Goal: Use online tool/utility: Utilize a website feature to perform a specific function

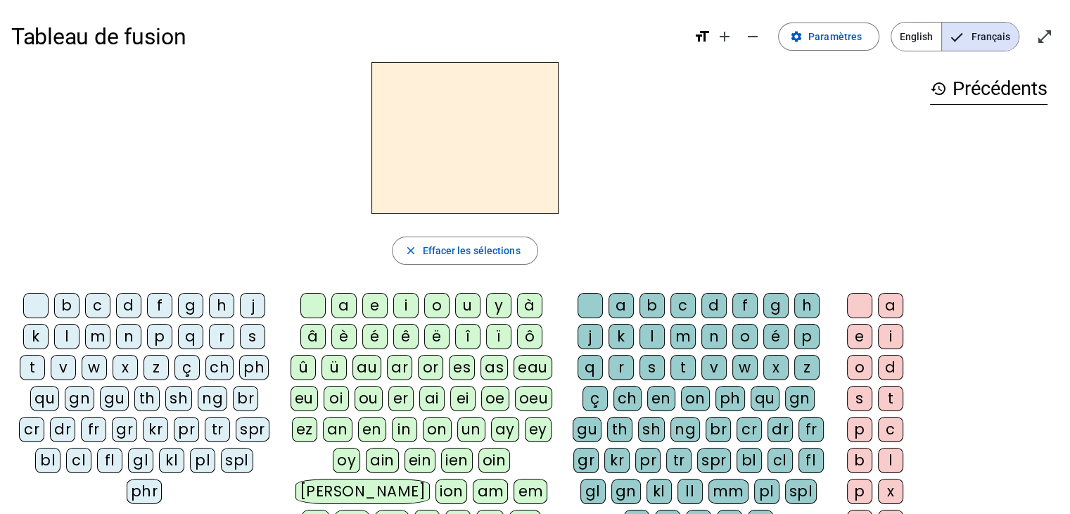
click at [68, 336] on div "l" at bounding box center [66, 336] width 25 height 25
click at [345, 309] on div "a" at bounding box center [343, 305] width 25 height 25
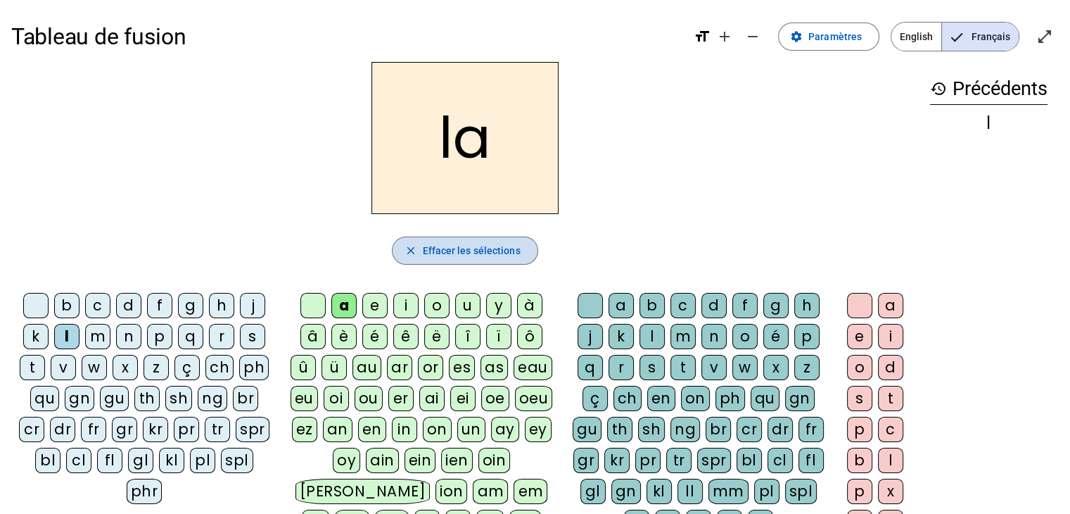
drag, startPoint x: 518, startPoint y: 253, endPoint x: 504, endPoint y: 251, distance: 14.2
click at [514, 251] on span "Effacer les sélections" at bounding box center [471, 250] width 98 height 17
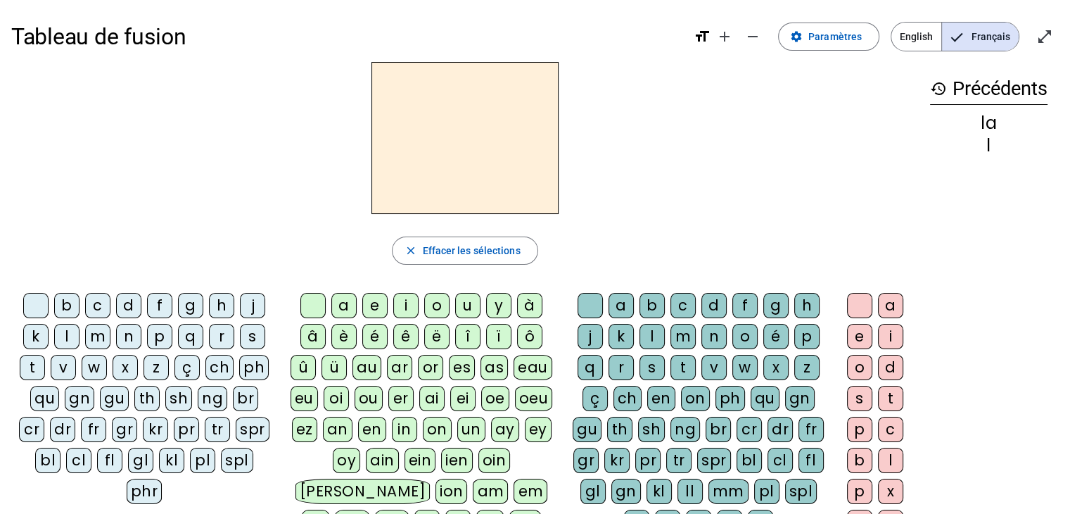
click at [68, 337] on div "l" at bounding box center [66, 336] width 25 height 25
click at [369, 300] on div "e" at bounding box center [374, 305] width 25 height 25
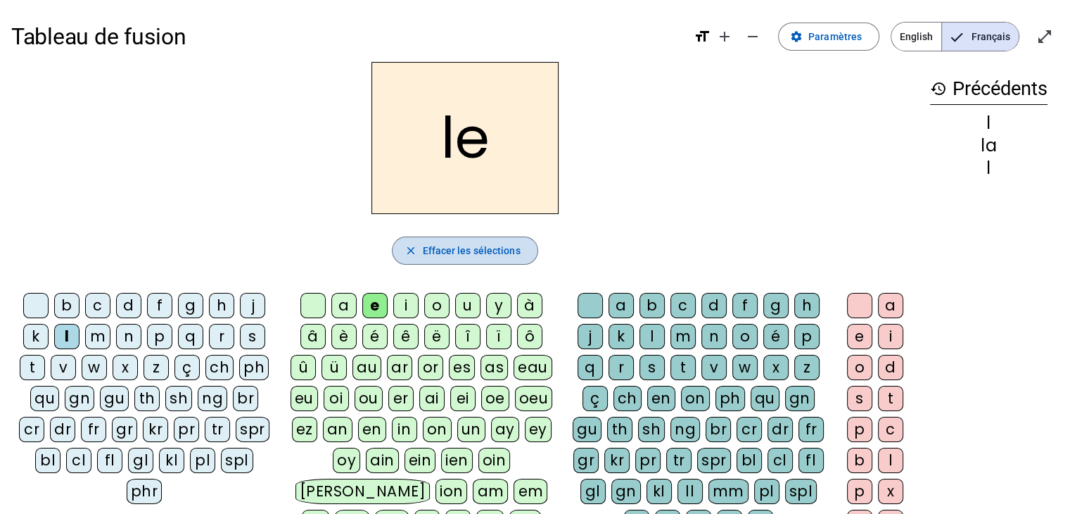
click at [433, 262] on span "button" at bounding box center [465, 251] width 144 height 34
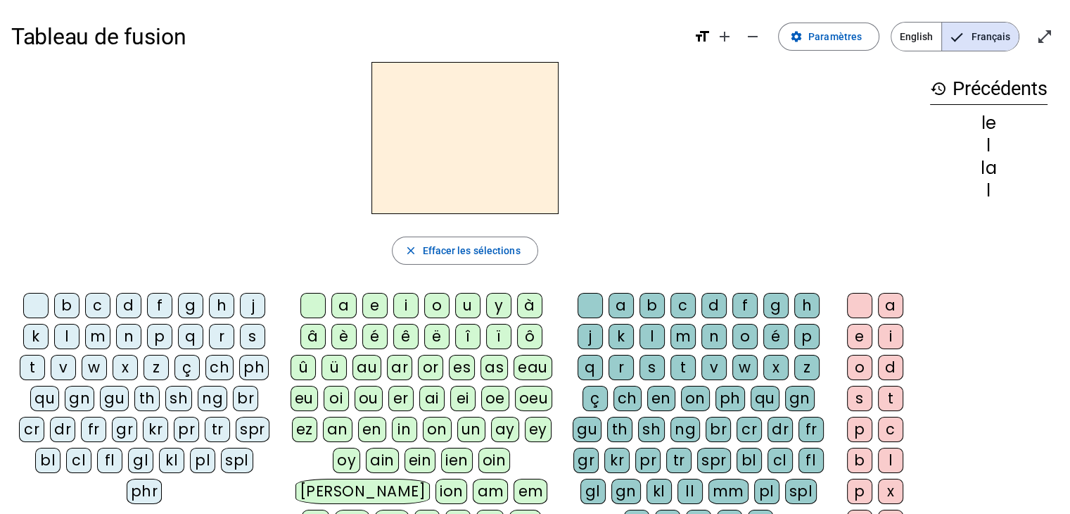
scroll to position [70, 0]
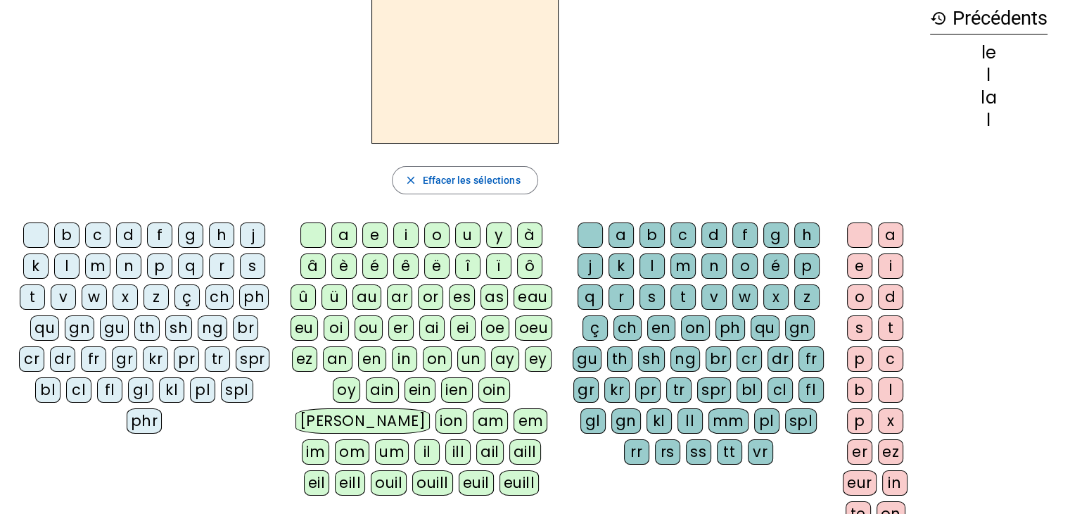
click at [454, 293] on div "es" at bounding box center [462, 296] width 26 height 25
drag, startPoint x: 688, startPoint y: 299, endPoint x: 697, endPoint y: 302, distance: 8.9
click at [694, 299] on div "t" at bounding box center [683, 296] width 25 height 25
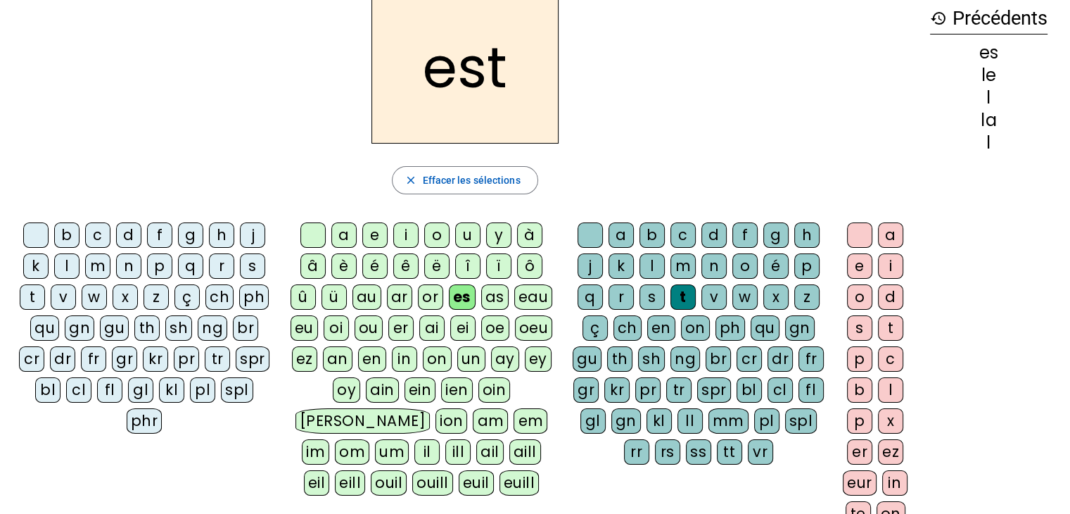
scroll to position [0, 0]
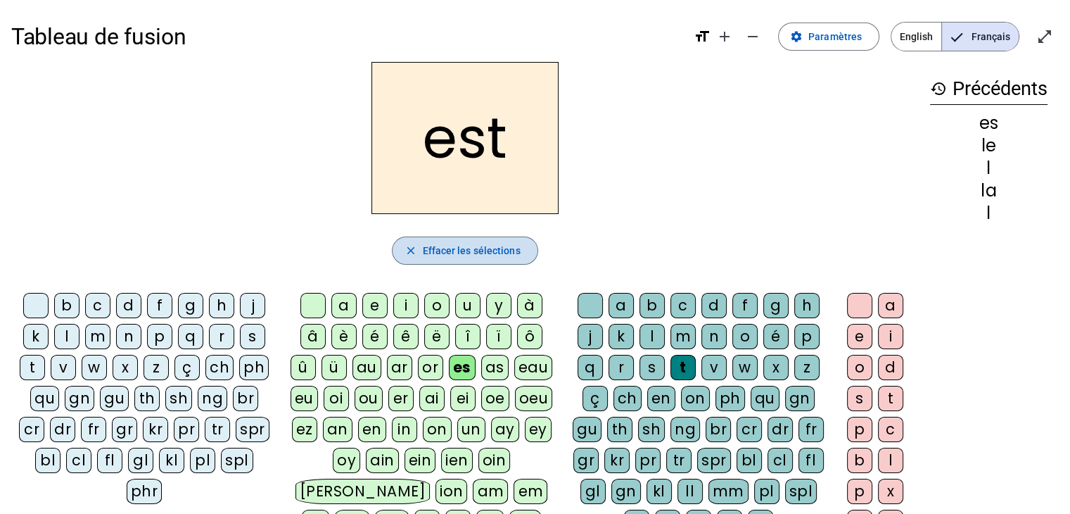
click at [491, 248] on span "Effacer les sélections" at bounding box center [471, 250] width 98 height 17
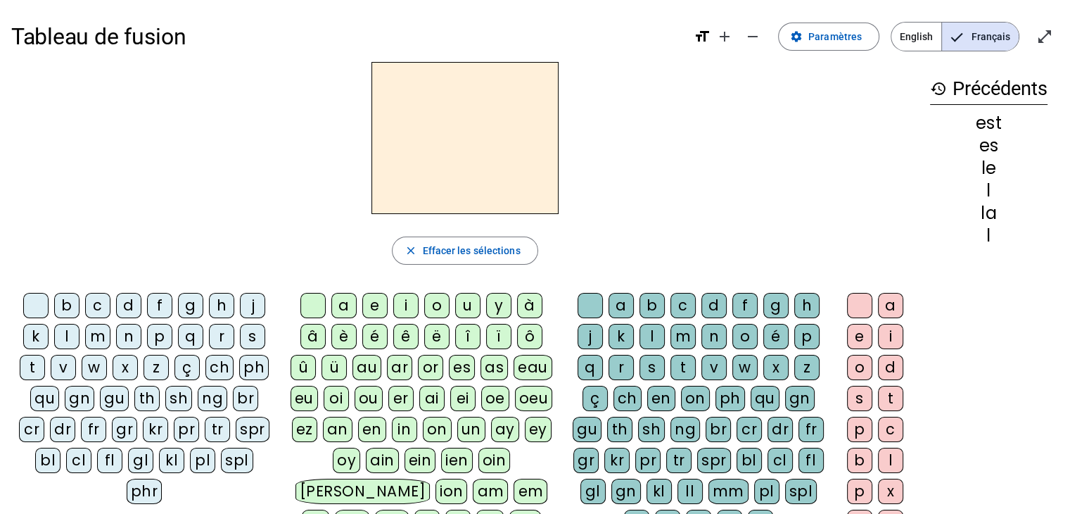
click at [127, 301] on div "d" at bounding box center [128, 305] width 25 height 25
click at [374, 299] on div "e" at bounding box center [374, 305] width 25 height 25
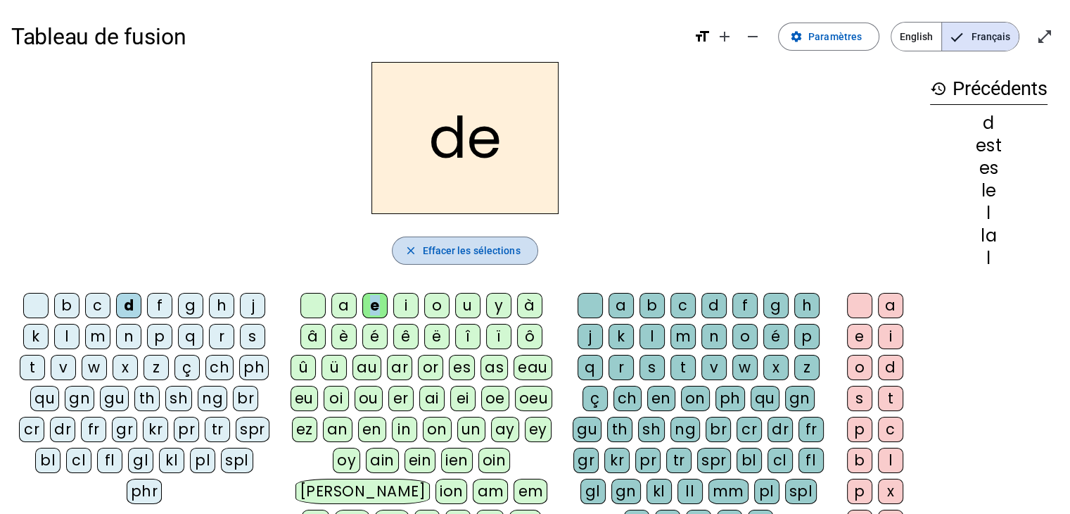
drag, startPoint x: 467, startPoint y: 248, endPoint x: 278, endPoint y: 270, distance: 190.5
click at [467, 249] on span "Effacer les sélections" at bounding box center [471, 250] width 98 height 17
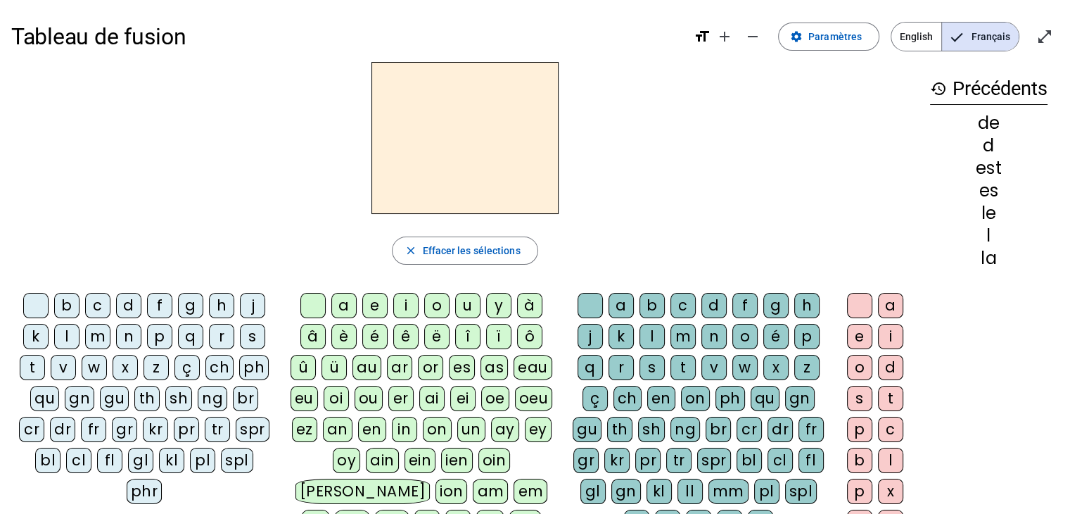
click at [132, 297] on div "d" at bounding box center [128, 305] width 25 height 25
click at [467, 303] on div "u" at bounding box center [467, 305] width 25 height 25
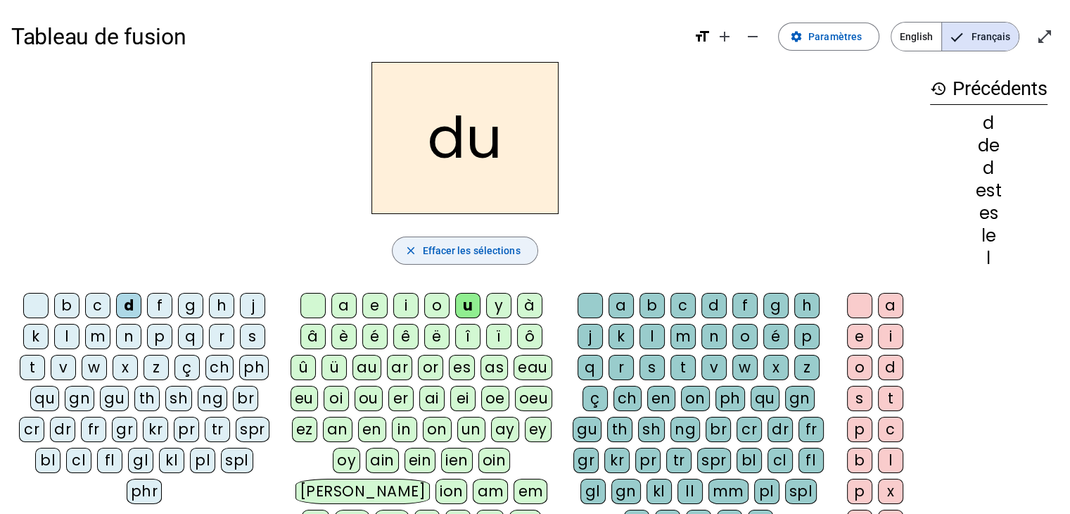
drag, startPoint x: 479, startPoint y: 241, endPoint x: 473, endPoint y: 248, distance: 9.6
click at [479, 242] on span "Effacer les sélections" at bounding box center [471, 250] width 98 height 17
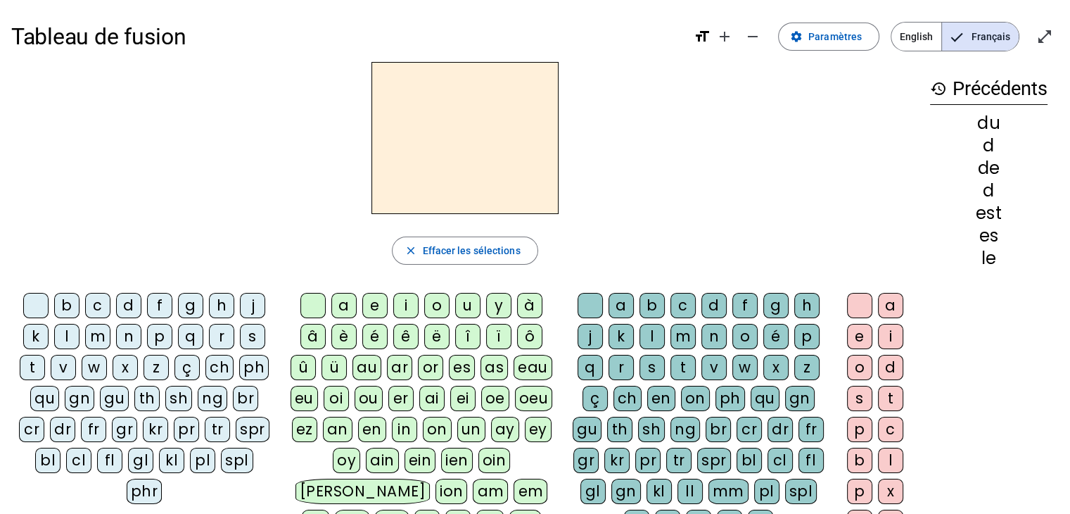
click at [42, 362] on div "t" at bounding box center [32, 367] width 25 height 25
click at [472, 297] on div "u" at bounding box center [467, 305] width 25 height 25
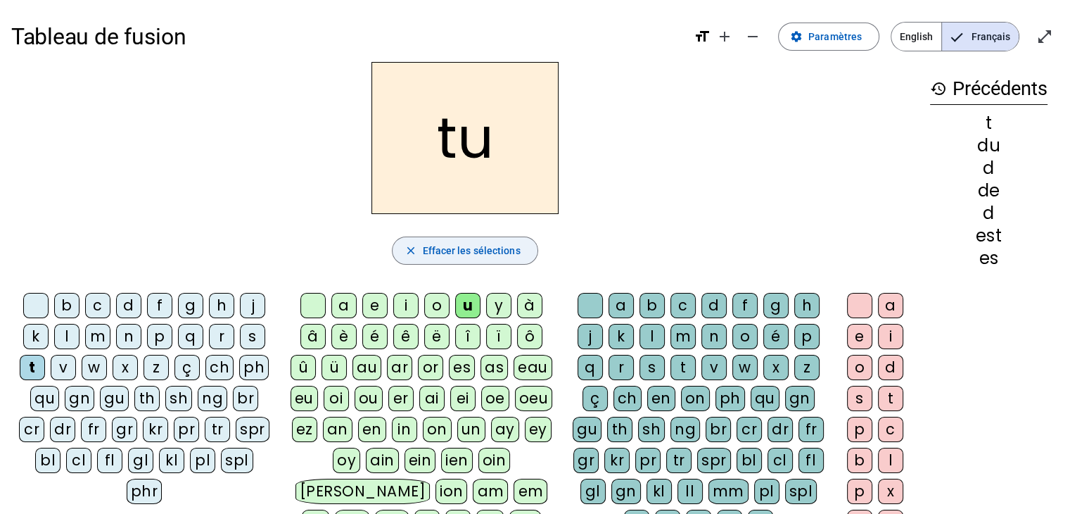
click at [448, 258] on span "Effacer les sélections" at bounding box center [471, 250] width 98 height 17
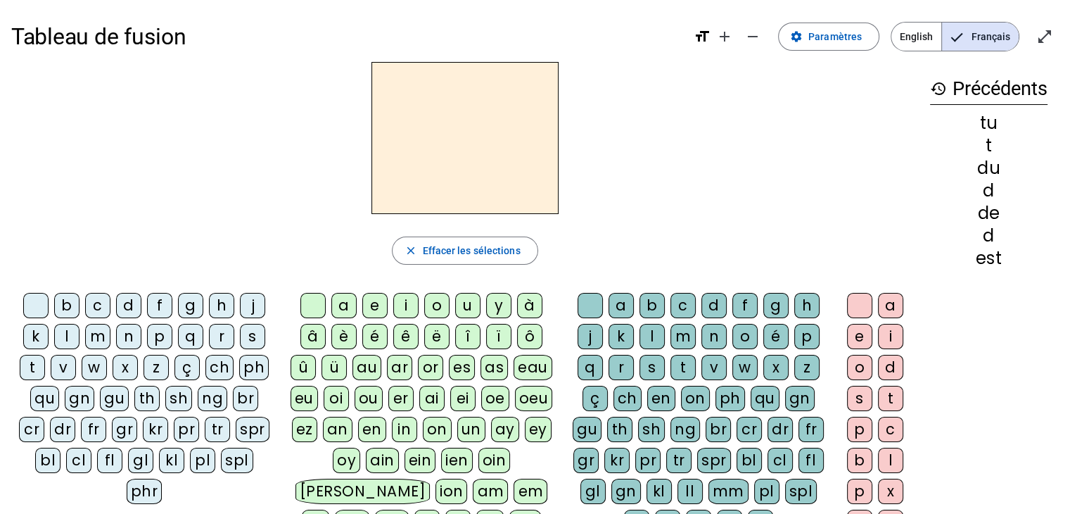
click at [39, 363] on div "t" at bounding box center [32, 367] width 25 height 25
drag, startPoint x: 379, startPoint y: 302, endPoint x: 388, endPoint y: 298, distance: 9.8
click at [382, 302] on div "e" at bounding box center [374, 305] width 25 height 25
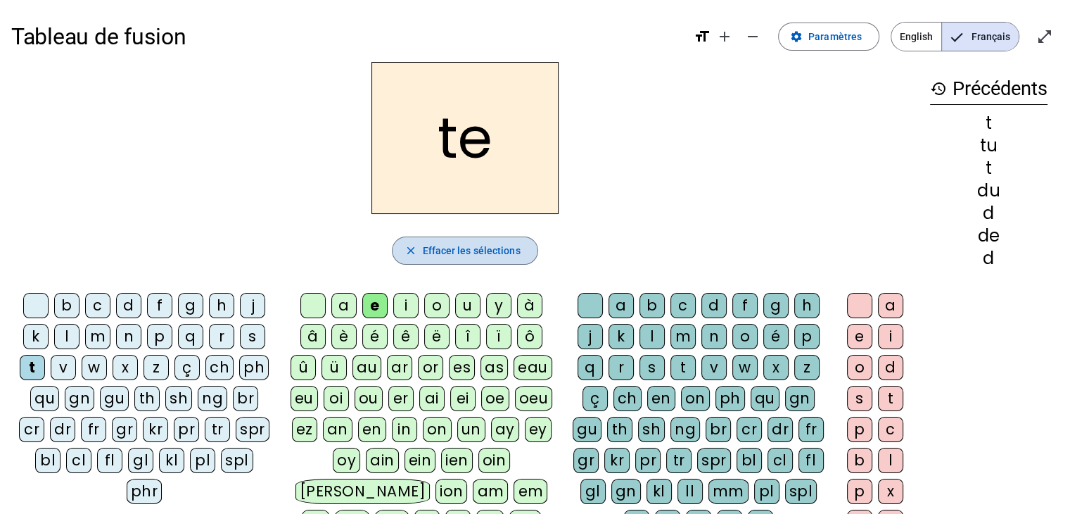
click at [493, 258] on span "Effacer les sélections" at bounding box center [471, 250] width 98 height 17
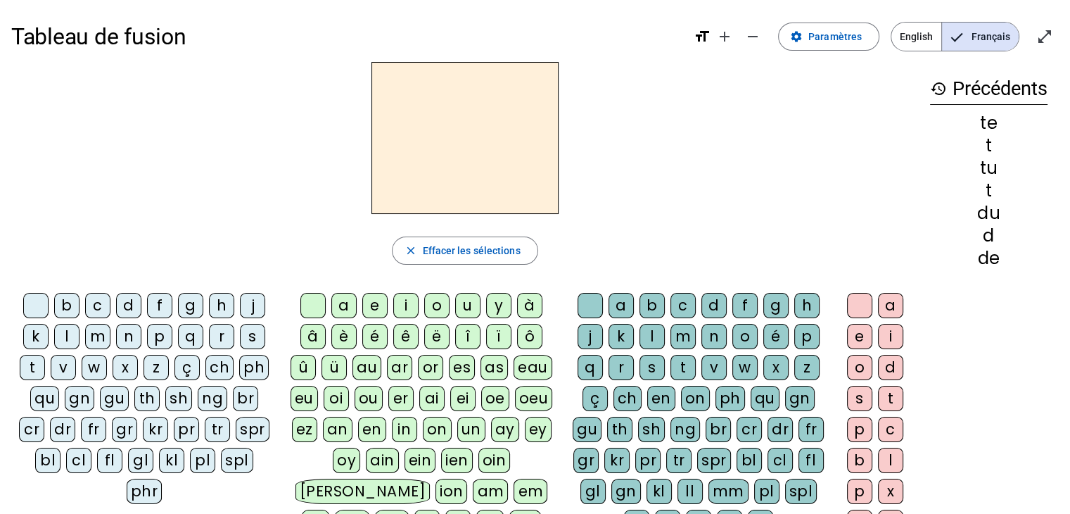
click at [32, 369] on div "t" at bounding box center [32, 367] width 25 height 25
click at [338, 308] on div "a" at bounding box center [343, 305] width 25 height 25
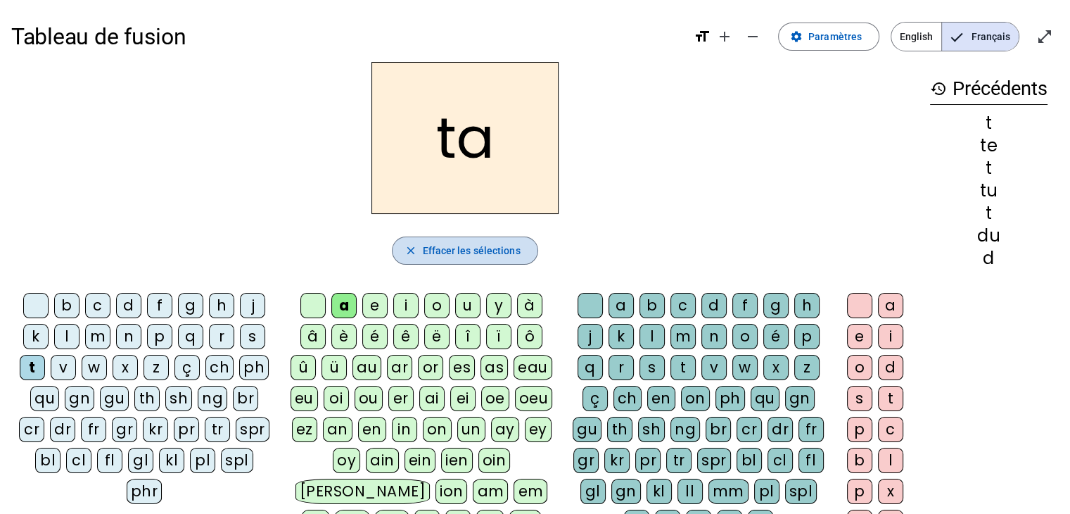
drag, startPoint x: 498, startPoint y: 253, endPoint x: 504, endPoint y: 237, distance: 16.7
click at [505, 237] on button "close Effacer les sélections" at bounding box center [465, 250] width 146 height 28
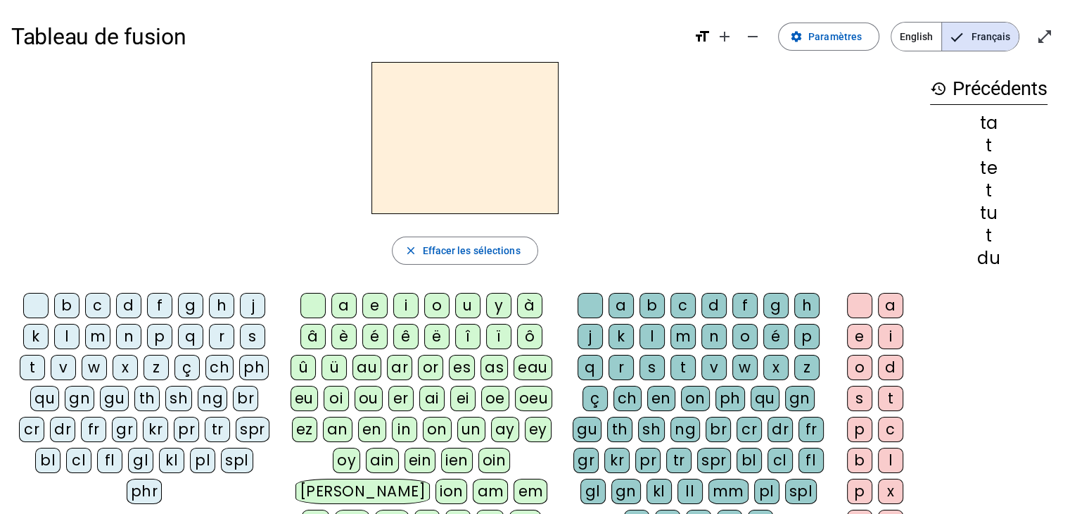
click at [72, 338] on div "l" at bounding box center [66, 336] width 25 height 25
click at [346, 310] on div "a" at bounding box center [343, 305] width 25 height 25
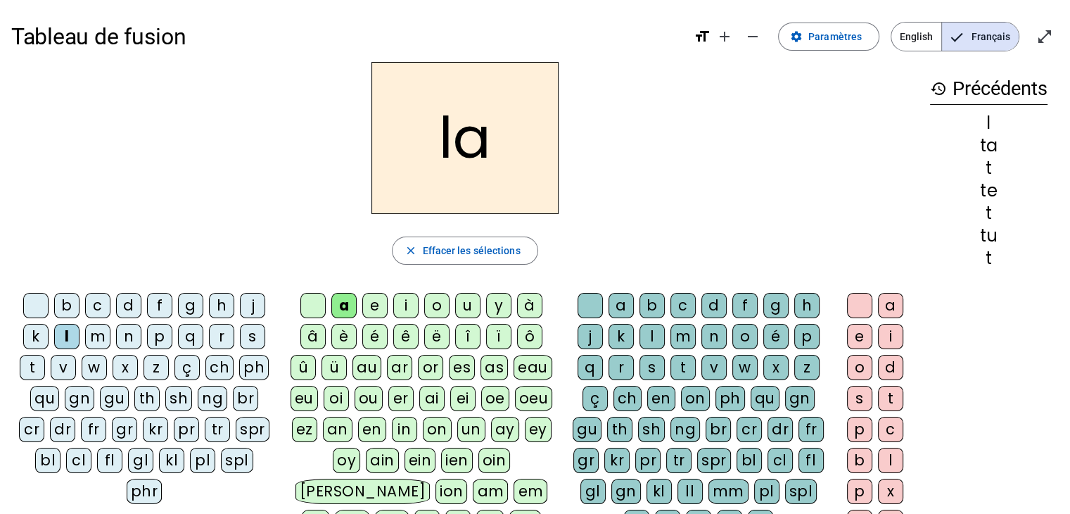
click at [363, 305] on div "e" at bounding box center [374, 305] width 25 height 25
click at [464, 302] on div "u" at bounding box center [467, 305] width 25 height 25
click at [34, 363] on div "t" at bounding box center [32, 367] width 25 height 25
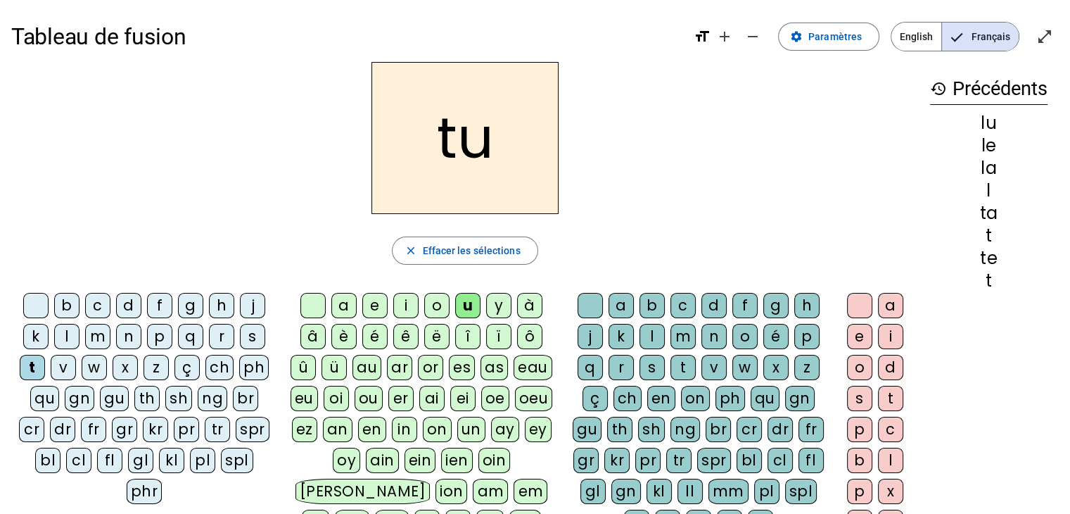
click at [377, 302] on div "e" at bounding box center [374, 305] width 25 height 25
click at [356, 300] on div "a" at bounding box center [343, 305] width 25 height 25
click at [482, 251] on span "Effacer les sélections" at bounding box center [471, 250] width 98 height 17
click at [68, 333] on div "l" at bounding box center [66, 336] width 25 height 25
click at [377, 310] on div "e" at bounding box center [374, 305] width 25 height 25
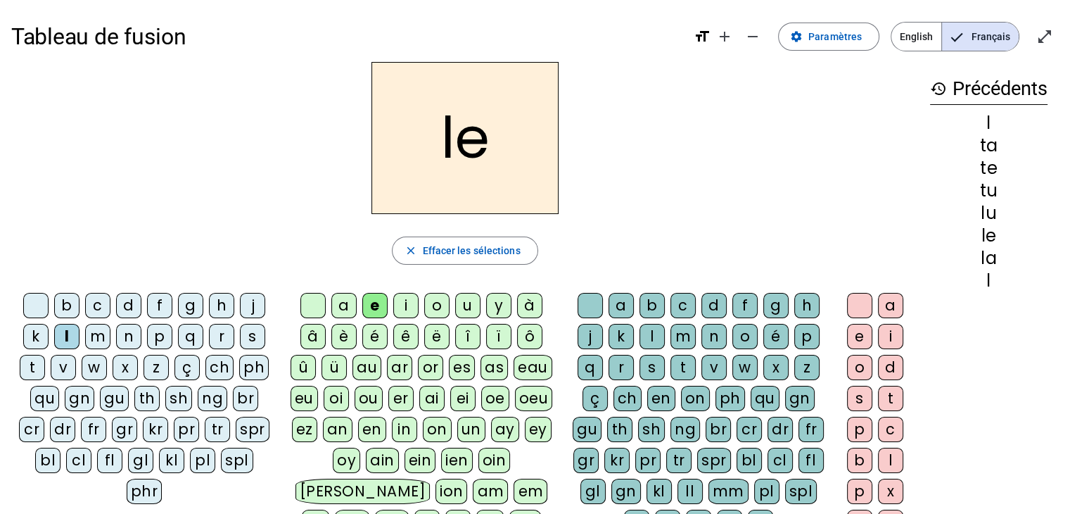
click at [460, 305] on div "u" at bounding box center [467, 305] width 25 height 25
click at [39, 365] on div "t" at bounding box center [32, 367] width 25 height 25
click at [123, 310] on div "d" at bounding box center [128, 305] width 25 height 25
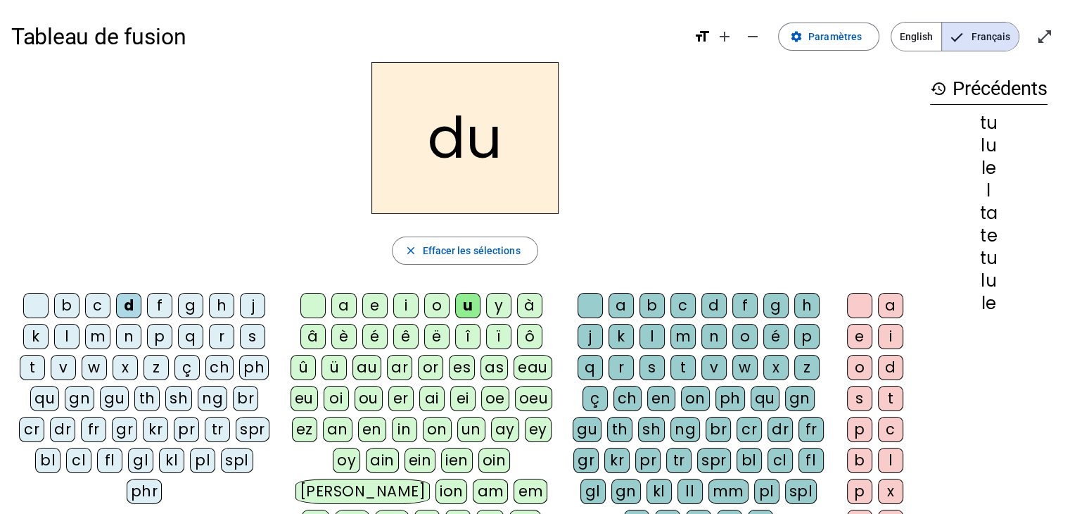
drag, startPoint x: 363, startPoint y: 288, endPoint x: 372, endPoint y: 297, distance: 12.9
click at [372, 296] on div "a e i o u y à â è é ê ë [PERSON_NAME] ô û ü au ar or es as eau eu oi ou er ai e…" at bounding box center [424, 432] width 282 height 290
click at [373, 297] on div "e" at bounding box center [374, 305] width 25 height 25
click at [34, 362] on div "t" at bounding box center [32, 367] width 25 height 25
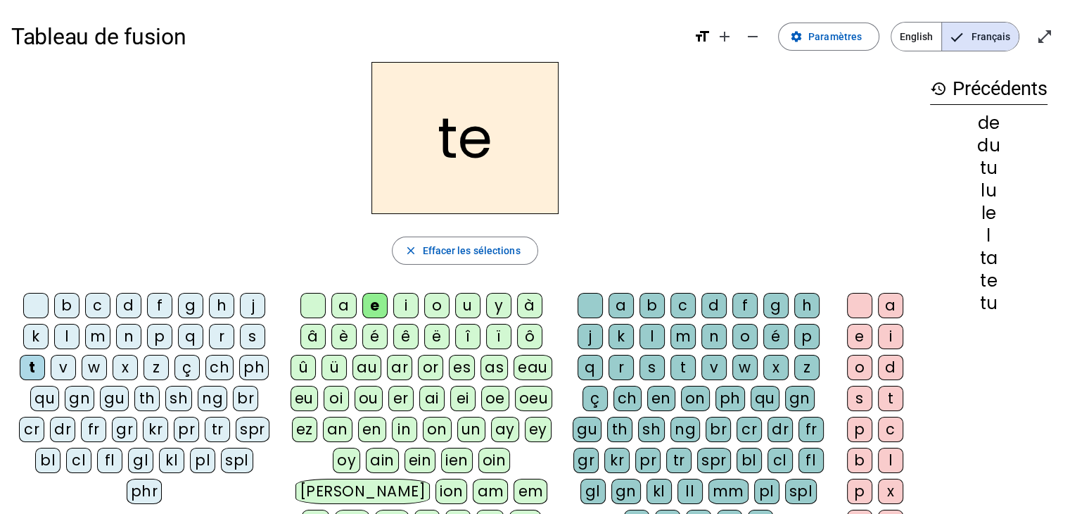
click at [344, 310] on div "a" at bounding box center [343, 305] width 25 height 25
